Goal: Task Accomplishment & Management: Use online tool/utility

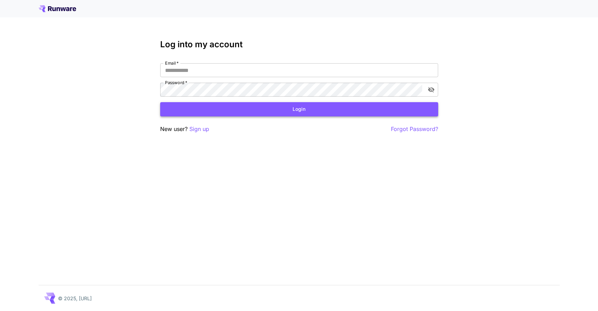
type input "**********"
click at [336, 107] on button "Login" at bounding box center [299, 109] width 278 height 14
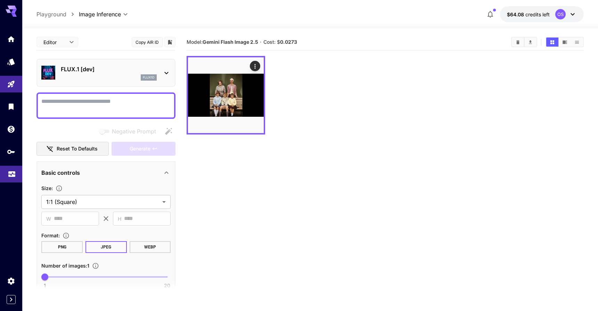
click at [13, 178] on link at bounding box center [11, 174] width 22 height 17
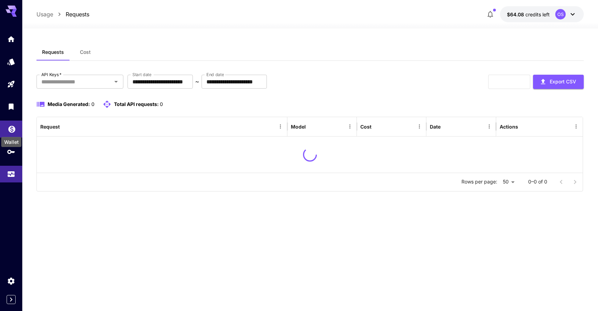
click at [12, 123] on div "Wallet" at bounding box center [12, 127] width 8 height 9
